Goal: Task Accomplishment & Management: Use online tool/utility

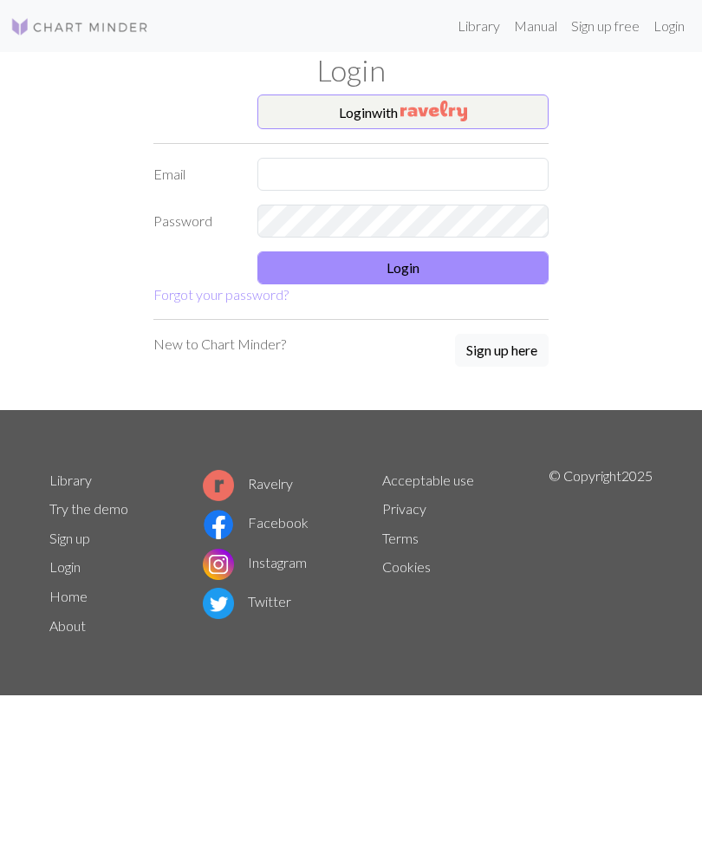
click at [522, 165] on input "text" at bounding box center [403, 174] width 291 height 33
type input "[EMAIL_ADDRESS][DOMAIN_NAME]"
click at [482, 256] on button "Login" at bounding box center [403, 268] width 291 height 33
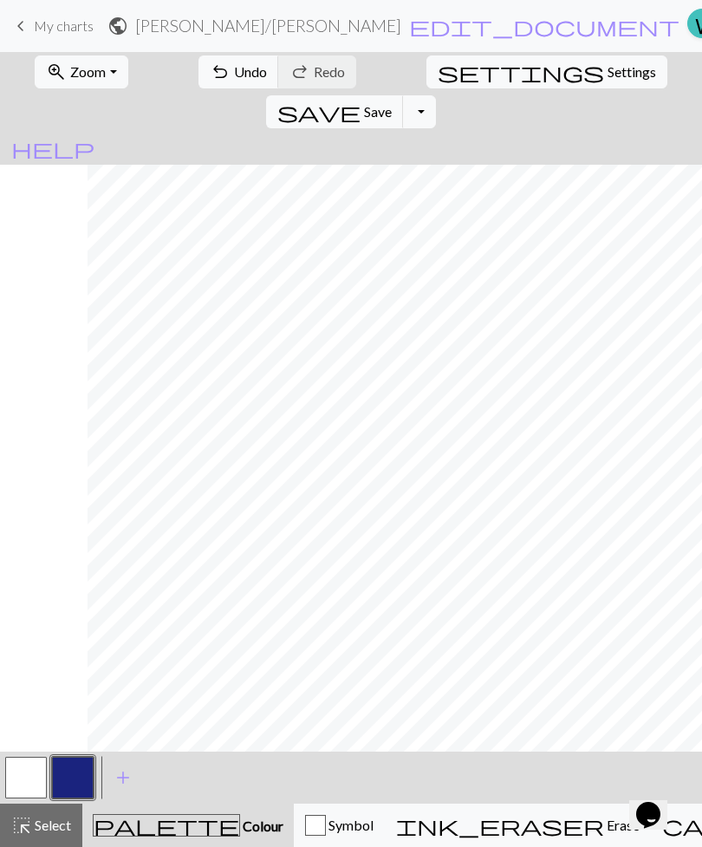
scroll to position [0, 1153]
click at [234, 80] on span "Undo" at bounding box center [250, 71] width 33 height 16
click at [361, 100] on span "save" at bounding box center [319, 112] width 83 height 24
click at [27, 10] on div "Chart saved" at bounding box center [351, 34] width 702 height 69
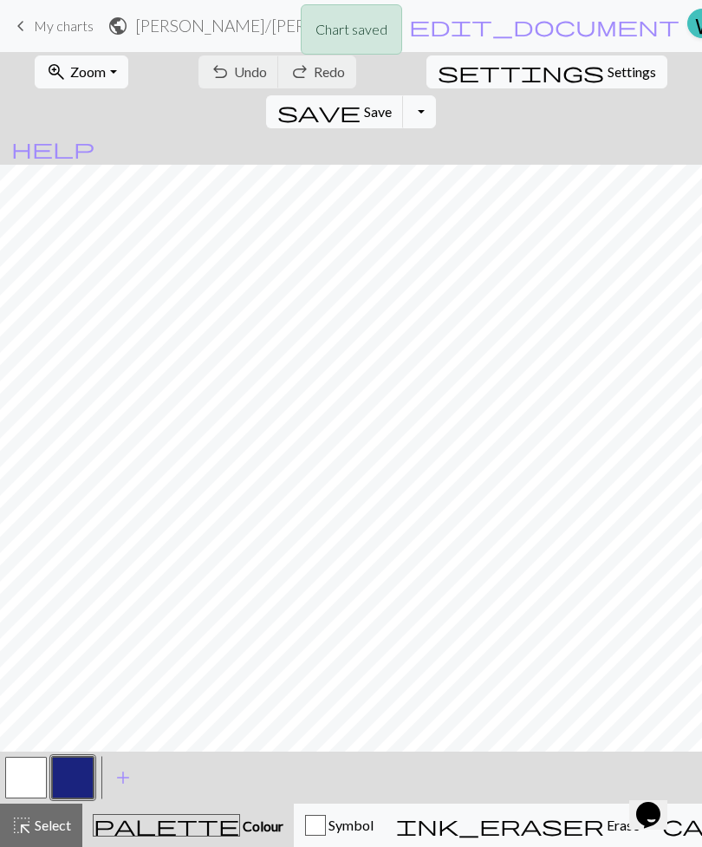
click at [42, 17] on div "Chart saved" at bounding box center [351, 34] width 702 height 69
click at [29, 19] on span "keyboard_arrow_left" at bounding box center [20, 26] width 21 height 24
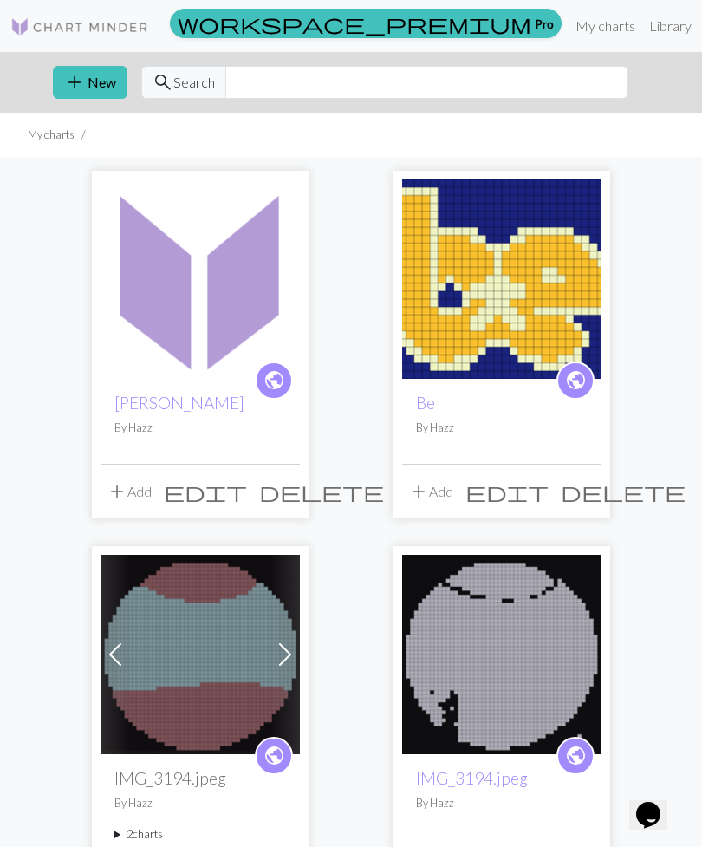
click at [521, 271] on img at bounding box center [501, 279] width 199 height 199
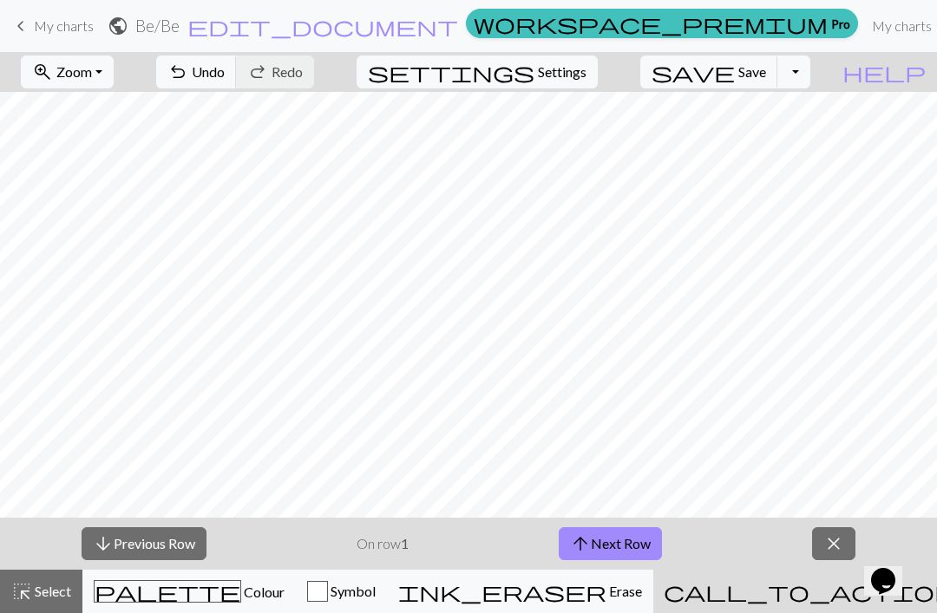
click at [630, 532] on button "arrow_upward Next Row" at bounding box center [610, 543] width 103 height 33
click at [624, 545] on button "arrow_upward Next Row" at bounding box center [610, 543] width 103 height 33
click at [623, 544] on button "arrow_upward Next Row" at bounding box center [610, 543] width 103 height 33
click at [606, 541] on button "arrow_upward Next Row" at bounding box center [610, 543] width 103 height 33
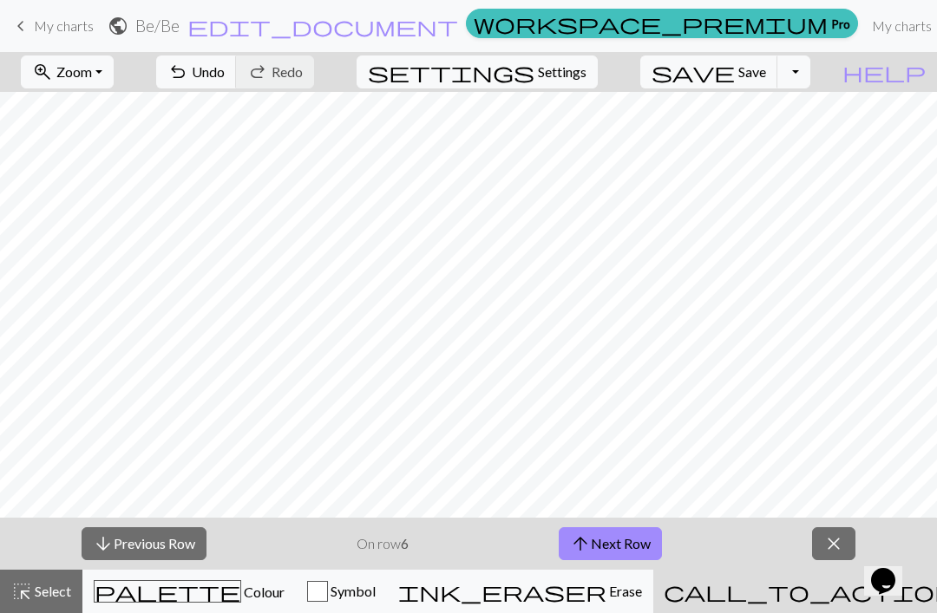
click at [619, 545] on button "arrow_upward Next Row" at bounding box center [610, 543] width 103 height 33
click at [618, 545] on button "arrow_upward Next Row" at bounding box center [610, 543] width 103 height 33
click at [630, 535] on button "arrow_upward Next Row" at bounding box center [610, 543] width 103 height 33
click at [174, 549] on button "arrow_downward Previous Row" at bounding box center [144, 543] width 125 height 33
click at [174, 548] on button "arrow_downward Previous Row" at bounding box center [144, 543] width 125 height 33
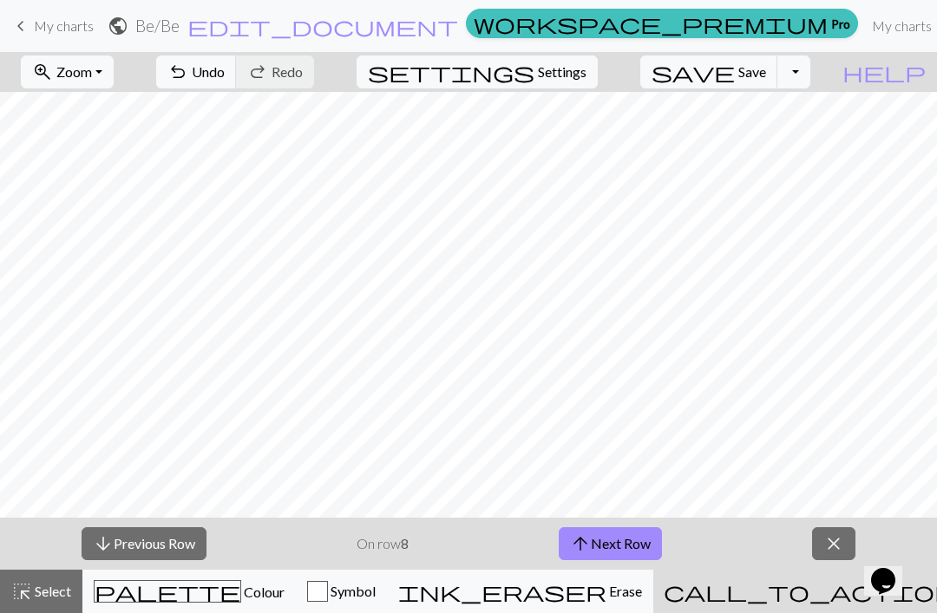
click at [180, 547] on button "arrow_downward Previous Row" at bounding box center [144, 543] width 125 height 33
click at [192, 549] on button "arrow_downward Previous Row" at bounding box center [144, 543] width 125 height 33
click at [206, 547] on button "arrow_downward Previous Row" at bounding box center [144, 543] width 125 height 33
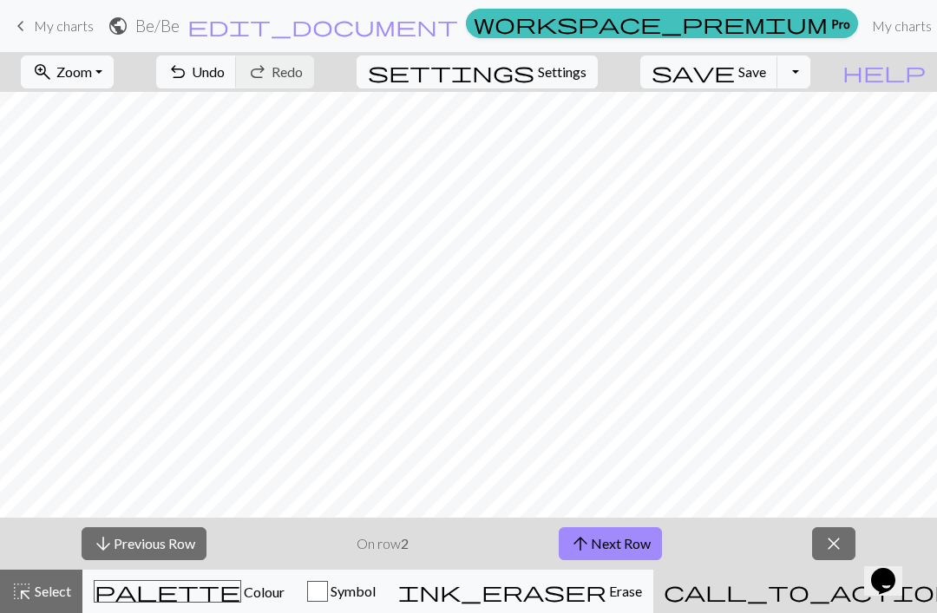
click at [214, 556] on div "arrow_downward Previous Row On row 2 arrow_upward Next Row close" at bounding box center [468, 544] width 937 height 52
click at [162, 541] on button "arrow_downward Previous Row" at bounding box center [144, 543] width 125 height 33
click at [646, 555] on button "arrow_upward Next Row" at bounding box center [610, 543] width 103 height 33
click at [632, 551] on button "arrow_upward Next Row" at bounding box center [610, 543] width 103 height 33
